Goal: Transaction & Acquisition: Purchase product/service

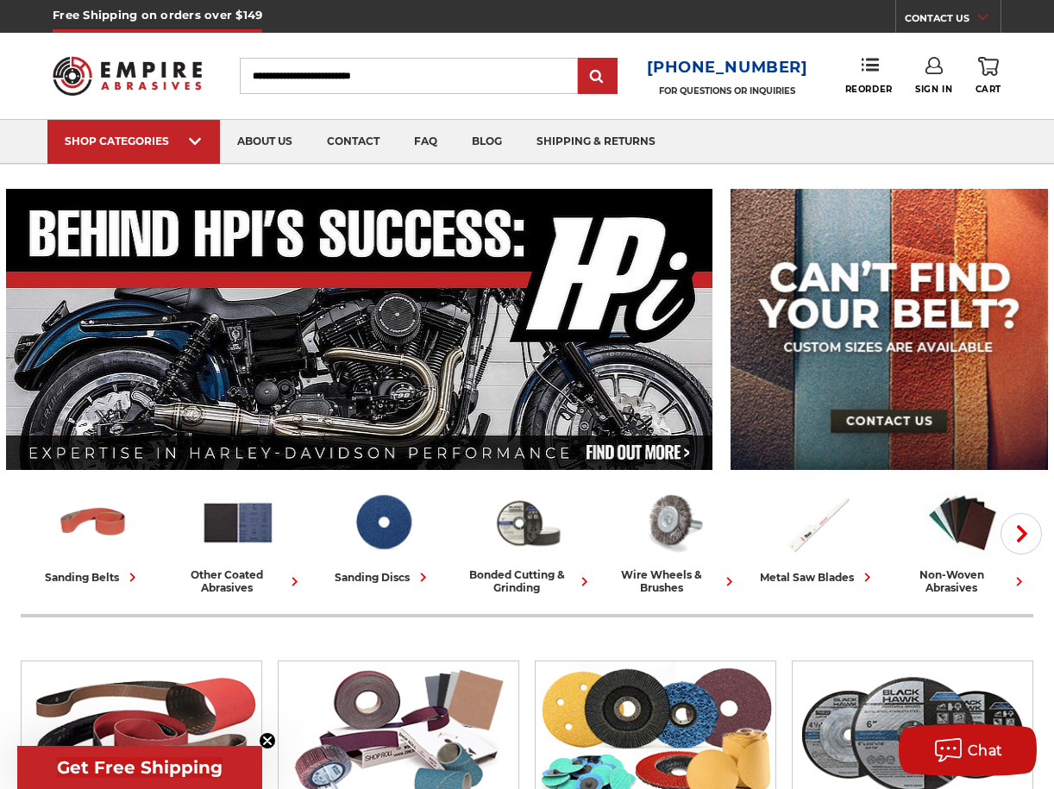
click at [926, 66] on icon at bounding box center [933, 65] width 17 height 17
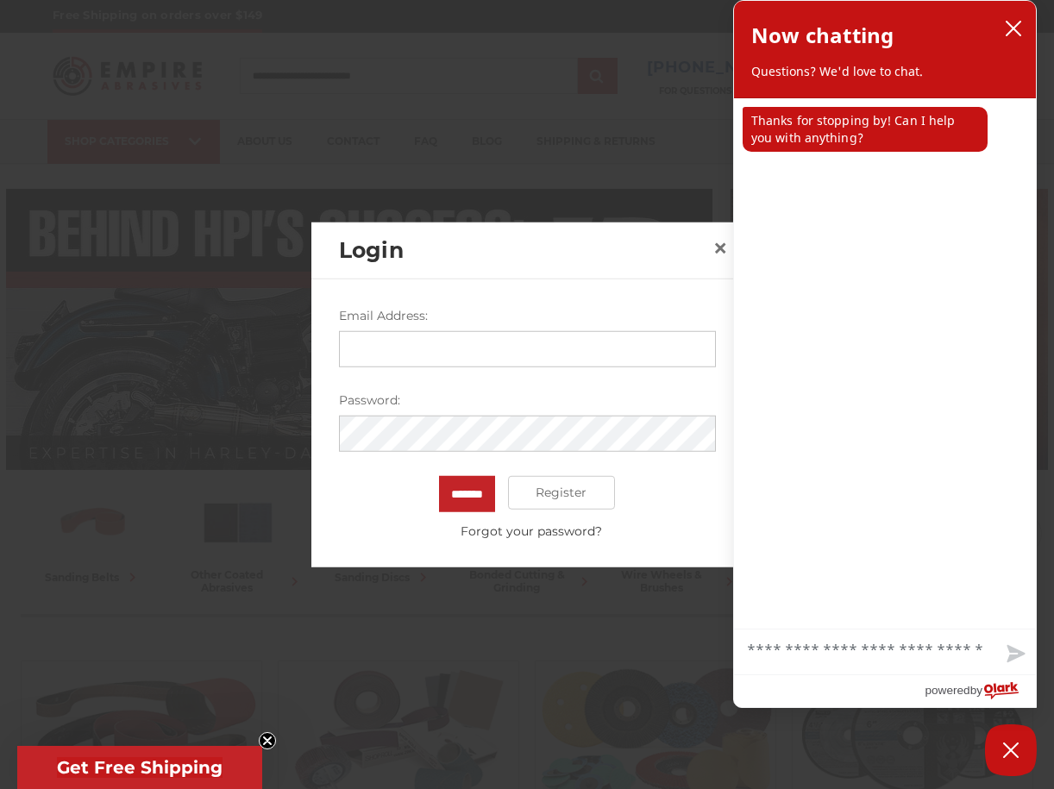
type input "**********"
click at [466, 493] on input "*******" at bounding box center [467, 493] width 56 height 36
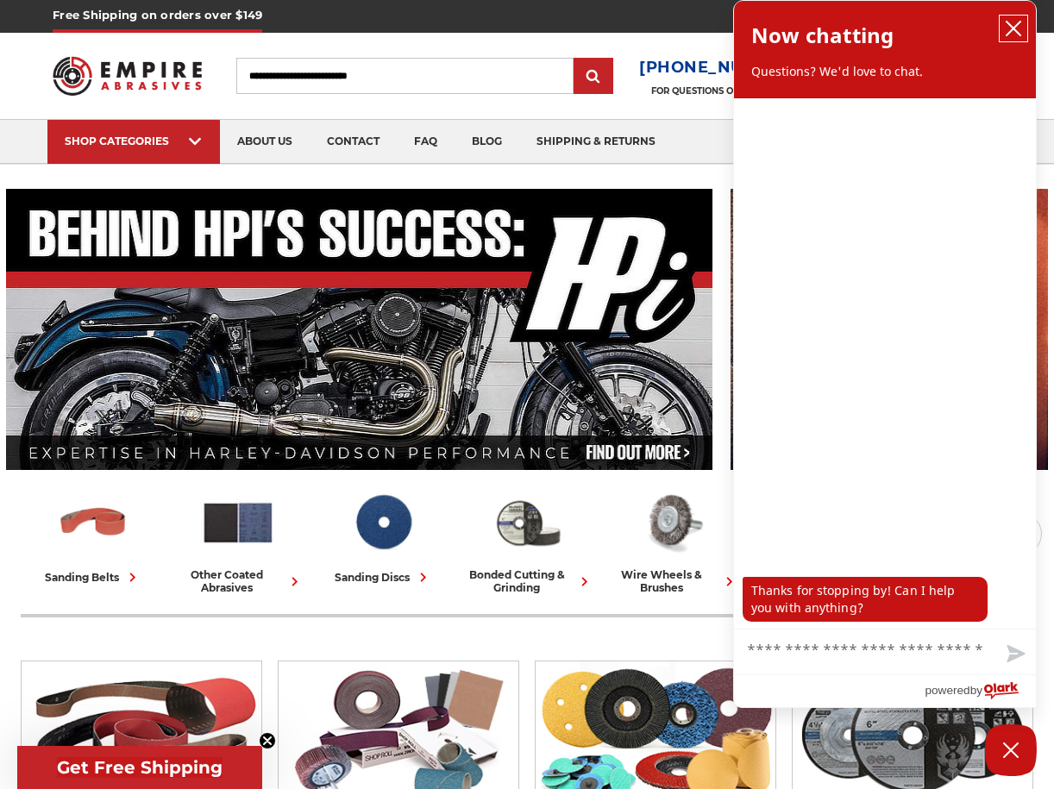
click at [1011, 19] on button "close chatbox" at bounding box center [1013, 29] width 28 height 26
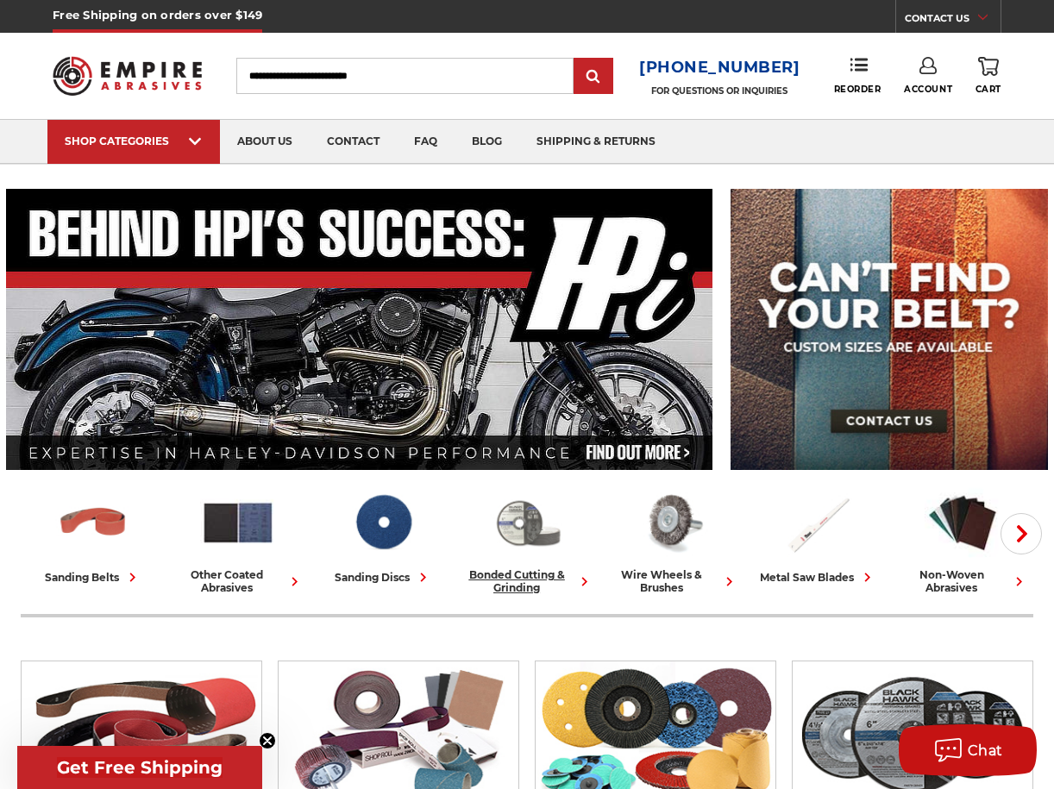
click at [501, 524] on img at bounding box center [528, 522] width 76 height 74
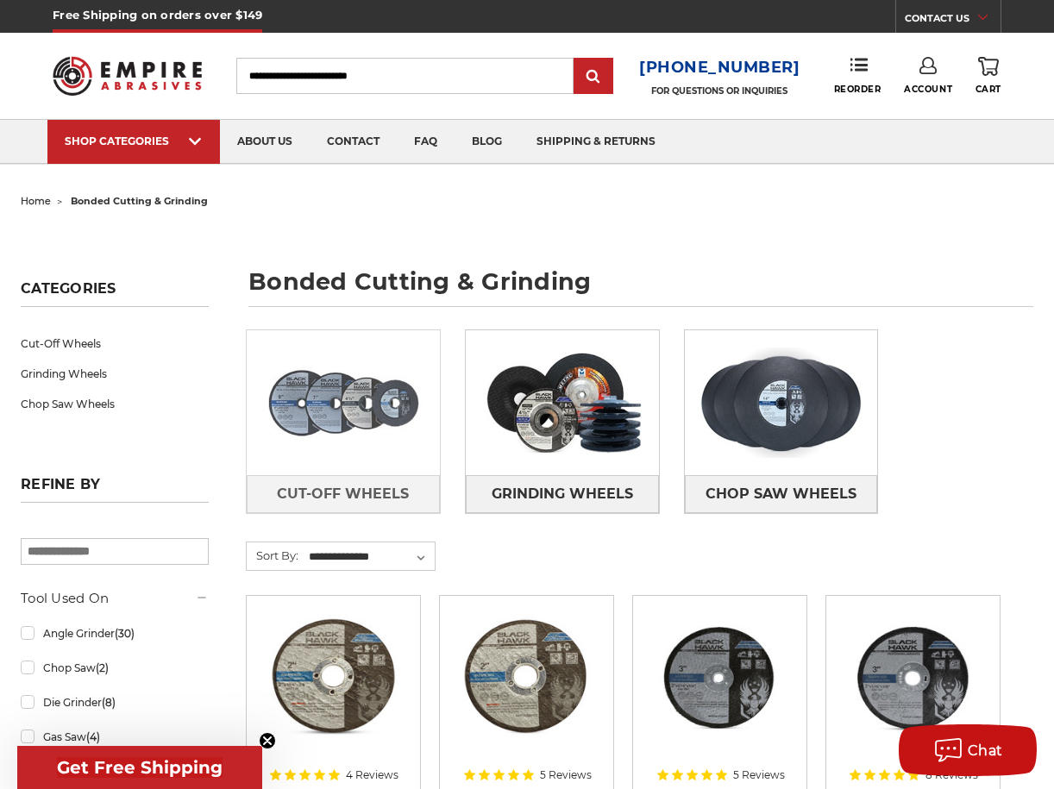
click at [367, 420] on img at bounding box center [343, 402] width 193 height 135
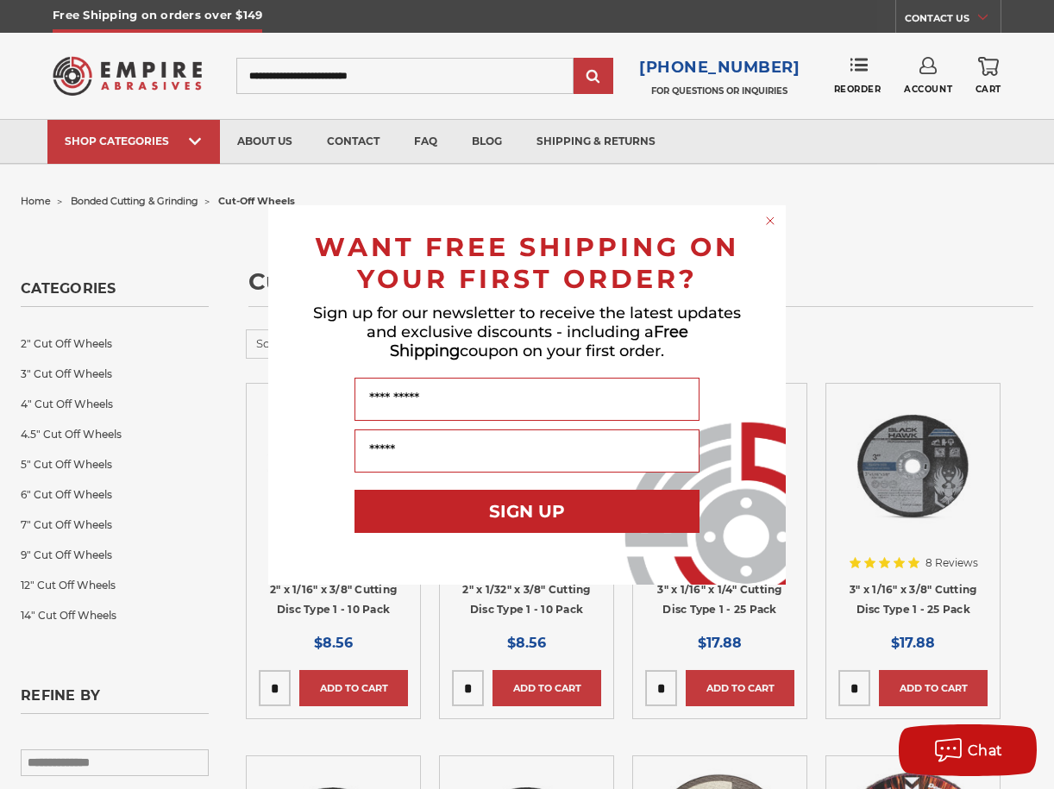
click at [767, 226] on circle "Close dialog" at bounding box center [770, 220] width 16 height 16
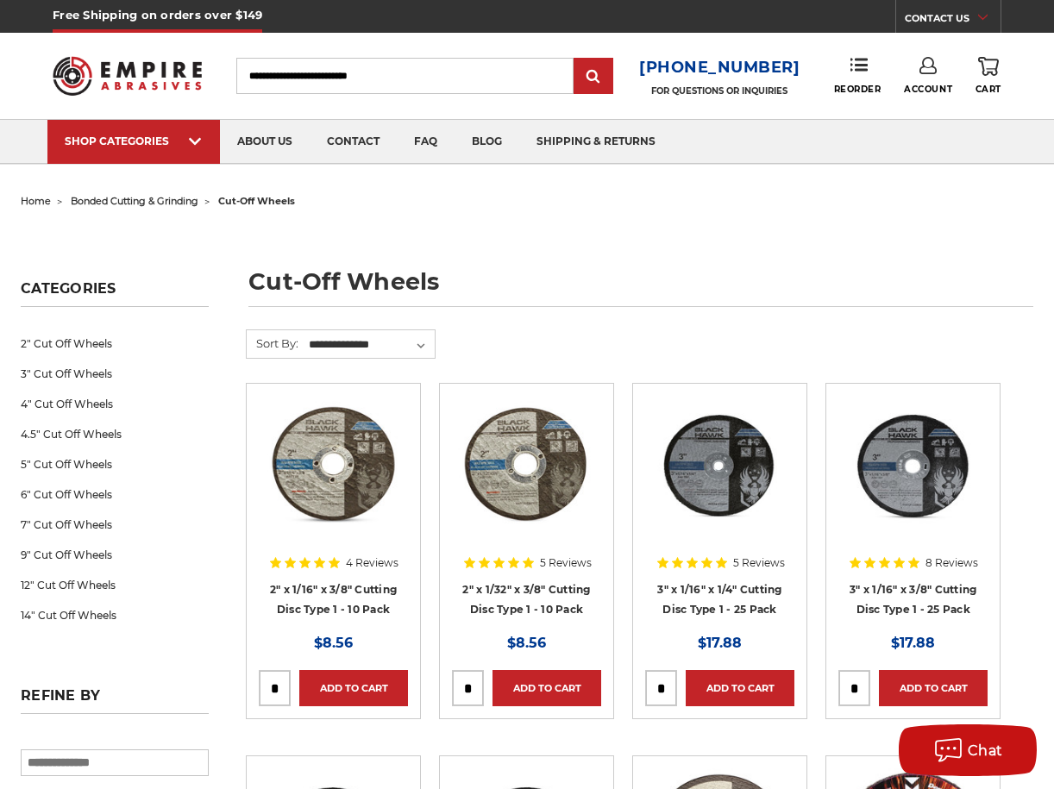
click at [925, 74] on link "Account" at bounding box center [928, 76] width 48 height 38
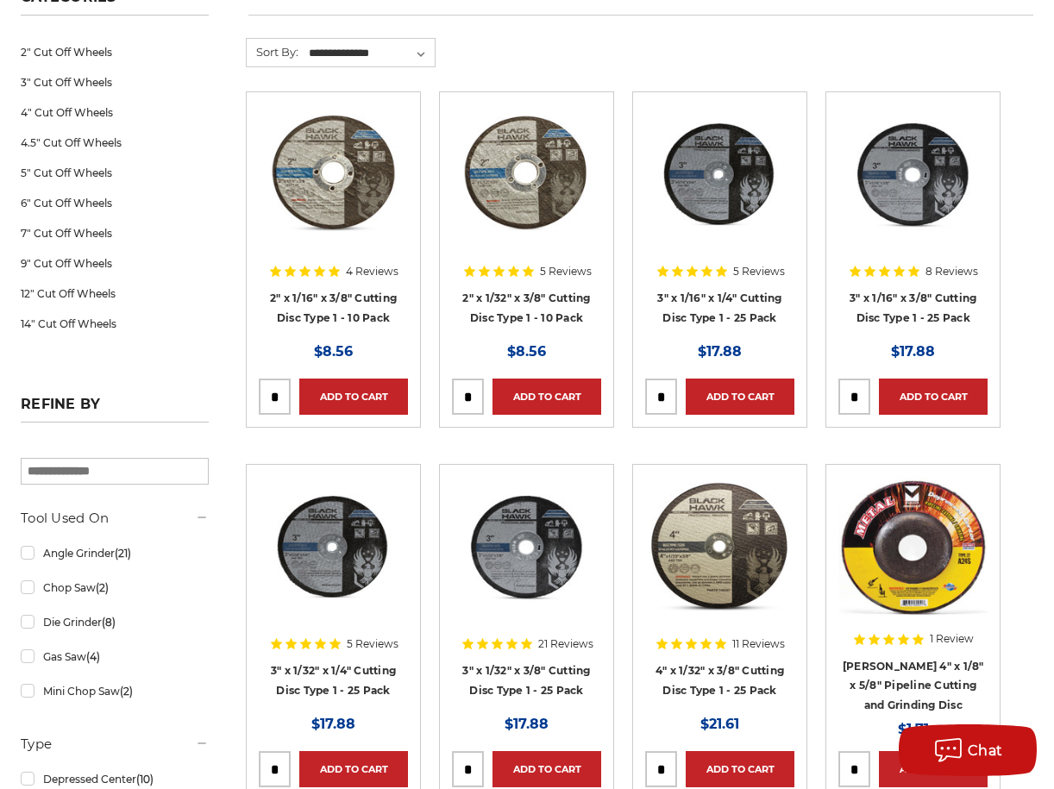
scroll to position [292, 0]
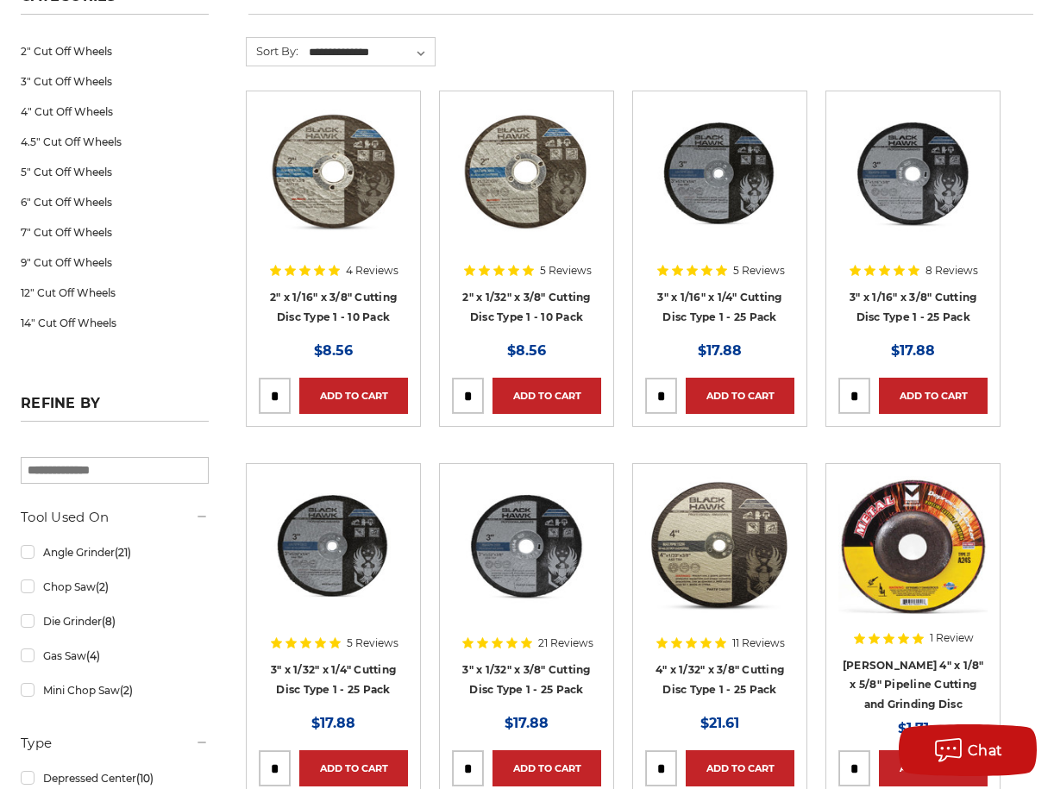
click at [857, 398] on input "tel" at bounding box center [854, 396] width 30 height 34
click at [940, 380] on link "Add to Cart" at bounding box center [933, 396] width 109 height 36
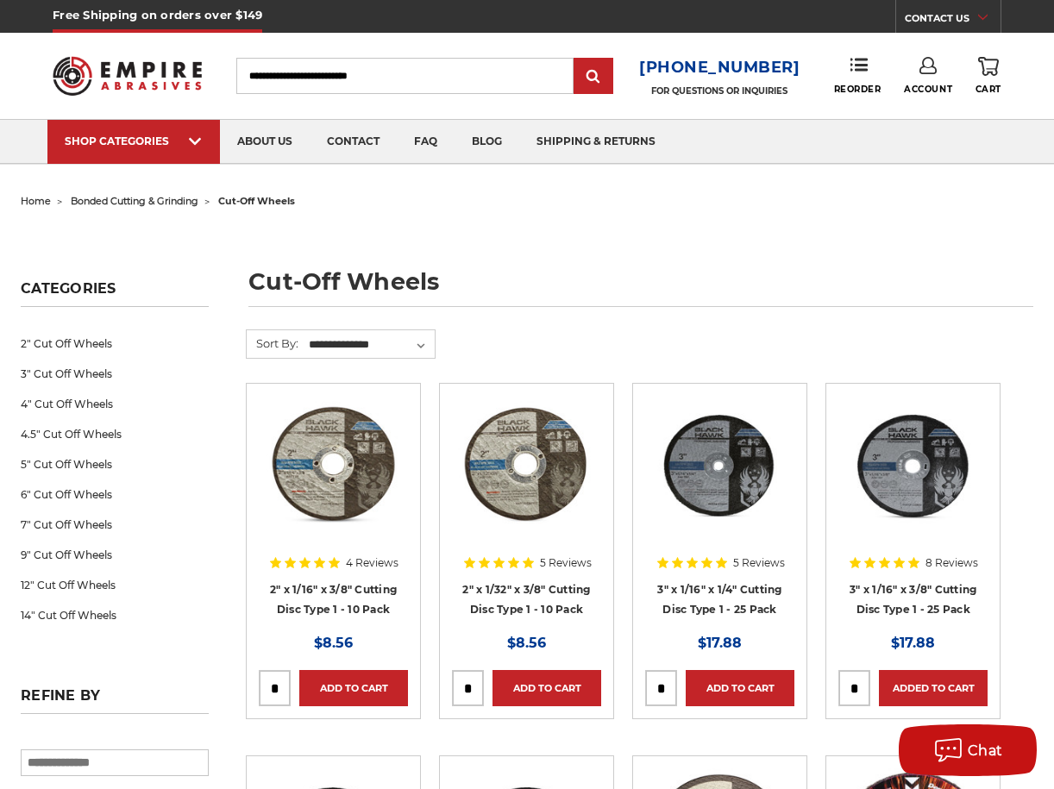
scroll to position [0, 0]
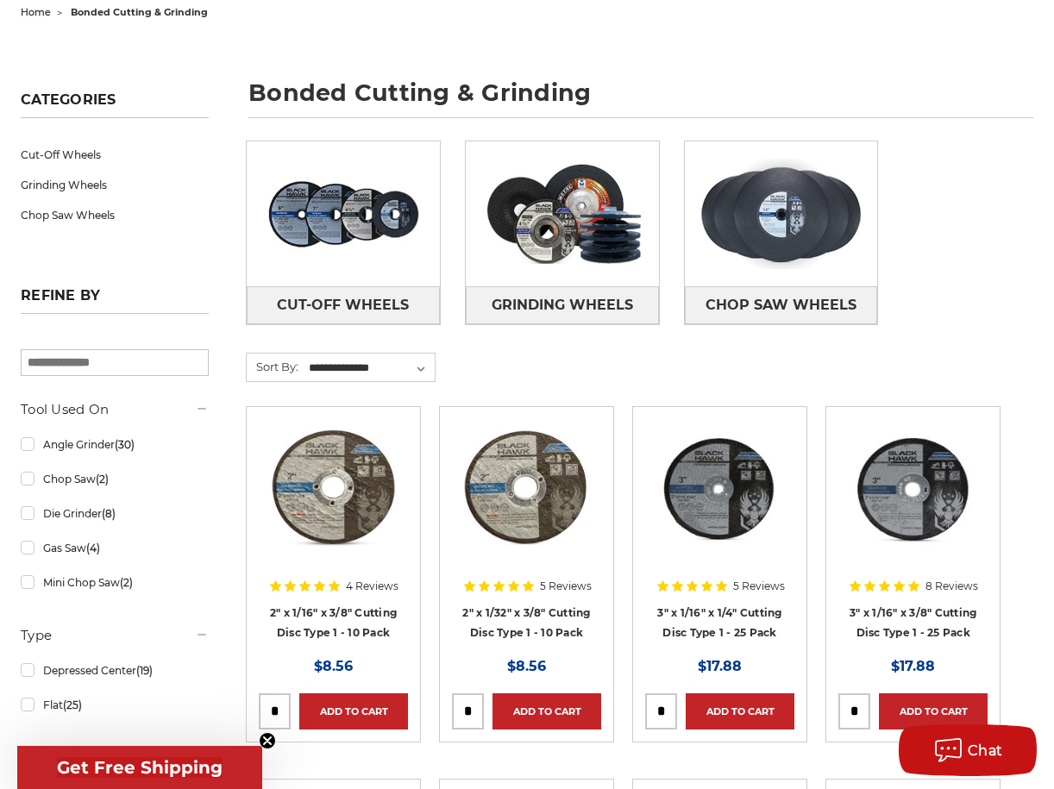
scroll to position [191, 0]
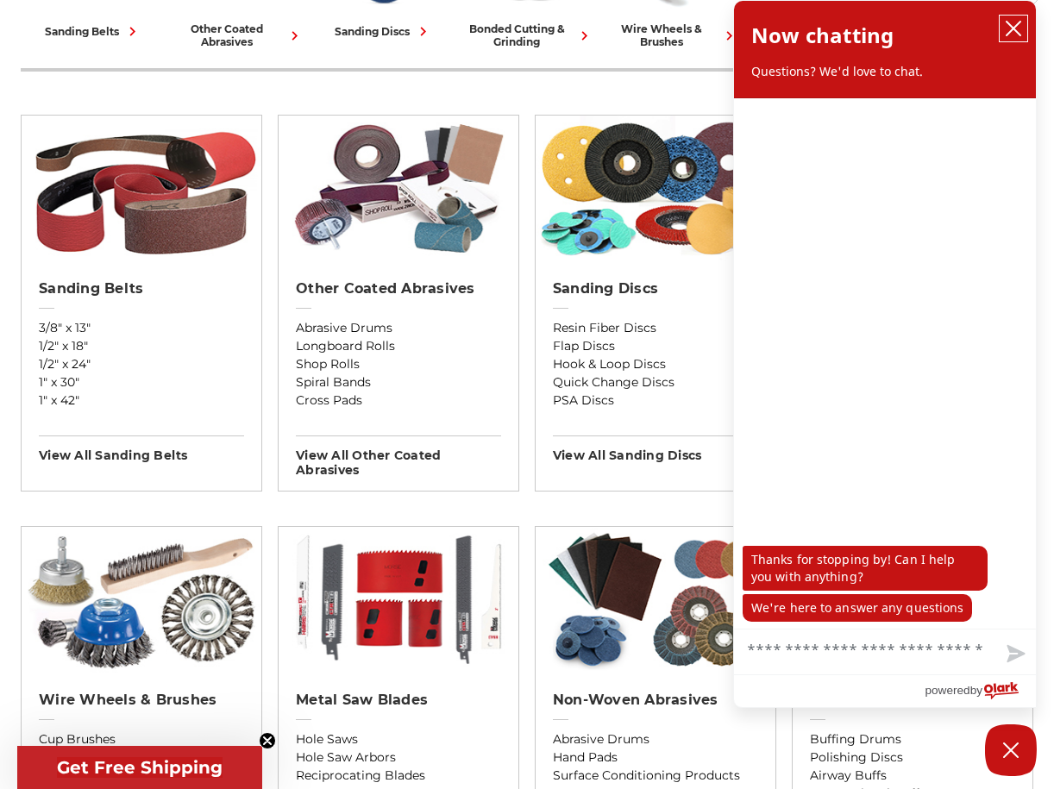
click at [1017, 18] on button "close chatbox" at bounding box center [1013, 29] width 28 height 26
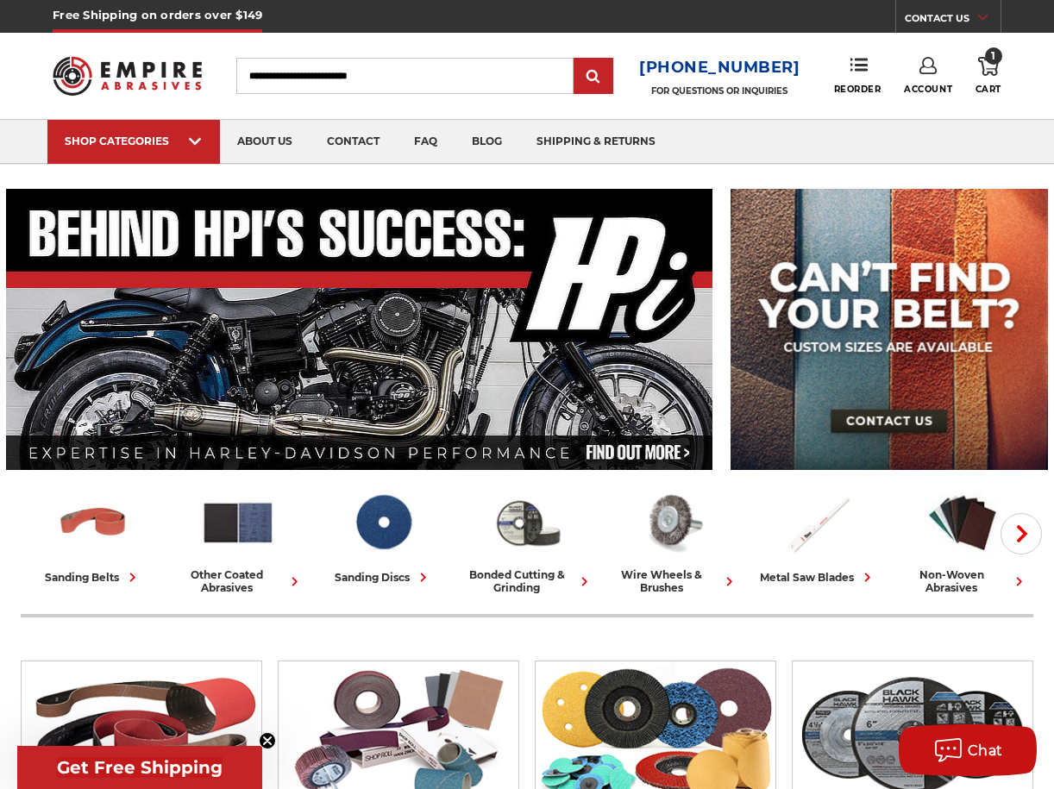
click at [994, 73] on icon at bounding box center [988, 66] width 21 height 19
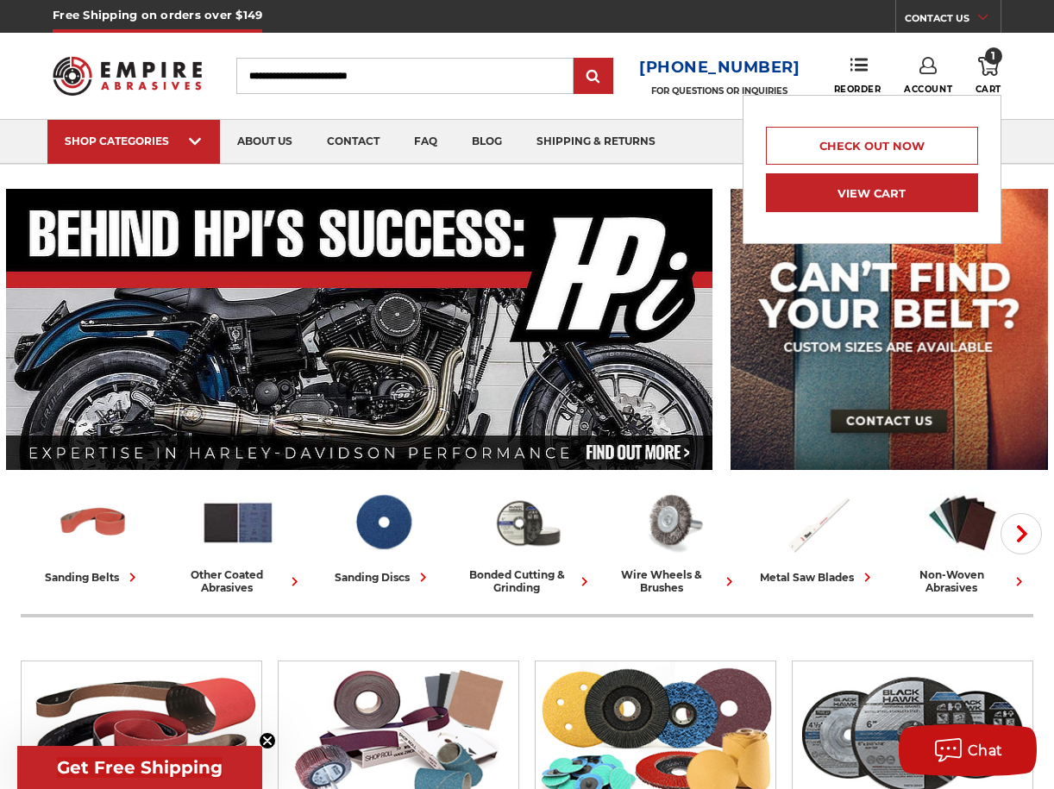
click at [855, 200] on link "View Cart" at bounding box center [872, 192] width 212 height 39
